Goal: Check status: Check status

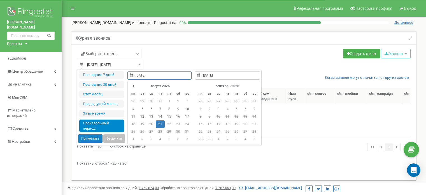
select select "50"
type input "[DATE]"
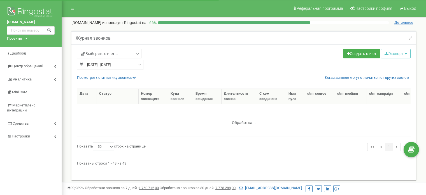
select select "50"
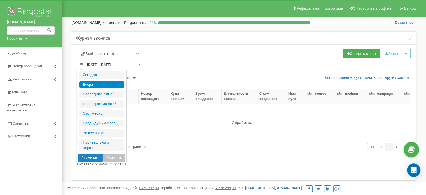
click at [137, 65] on div "21.08.2025 - 21.08.2025" at bounding box center [110, 65] width 66 height 10
click at [117, 76] on li "Сегодня" at bounding box center [101, 75] width 45 height 8
type input "[DATE] - [DATE]"
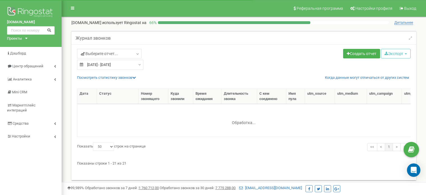
select select "50"
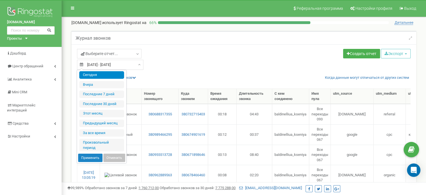
click at [140, 64] on div "[DATE] - [DATE]" at bounding box center [110, 65] width 66 height 10
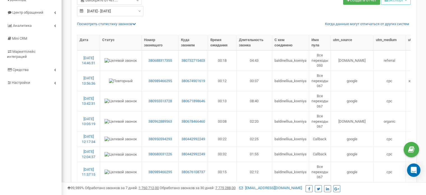
scroll to position [50, 0]
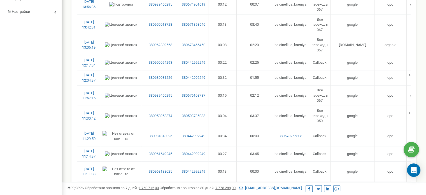
scroll to position [0, 0]
